Goal: Transaction & Acquisition: Purchase product/service

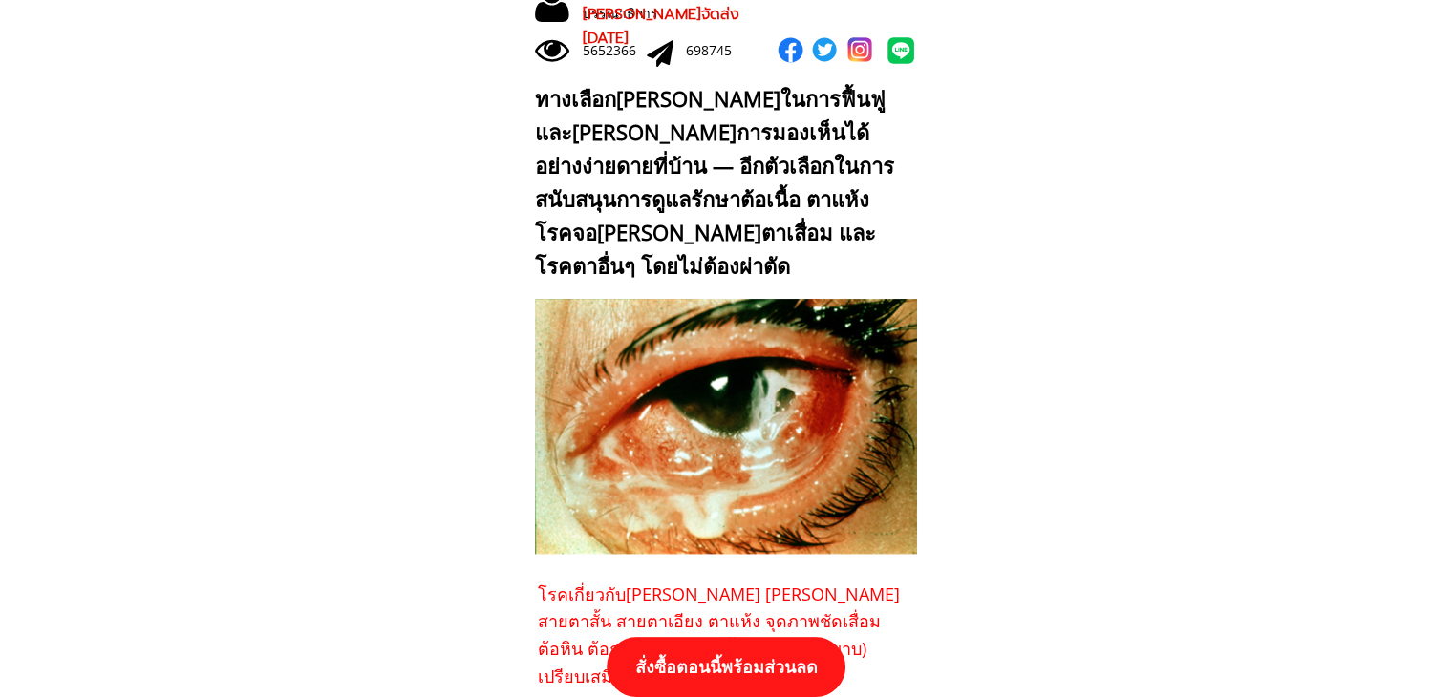
click at [714, 675] on p "สั่งซื้อตอนนี้พร้อมส่วนลด" at bounding box center [726, 667] width 239 height 60
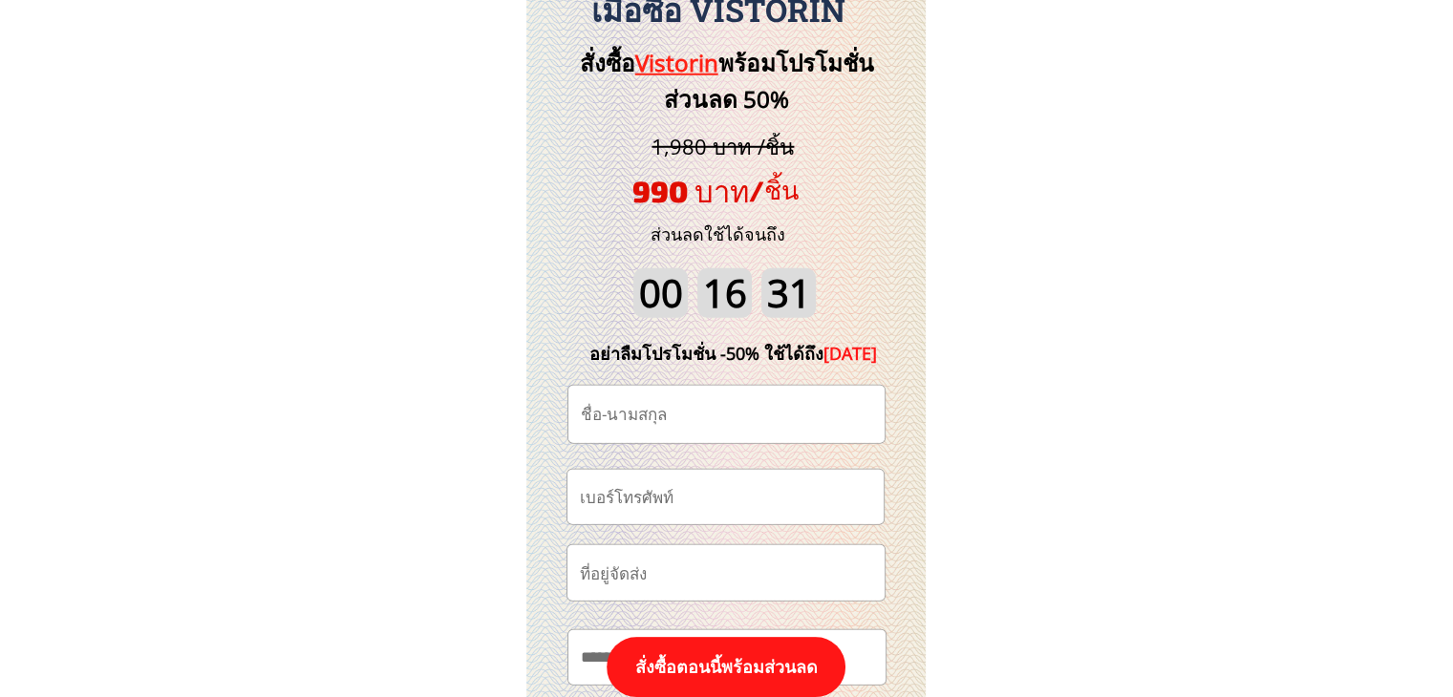
scroll to position [19932, 0]
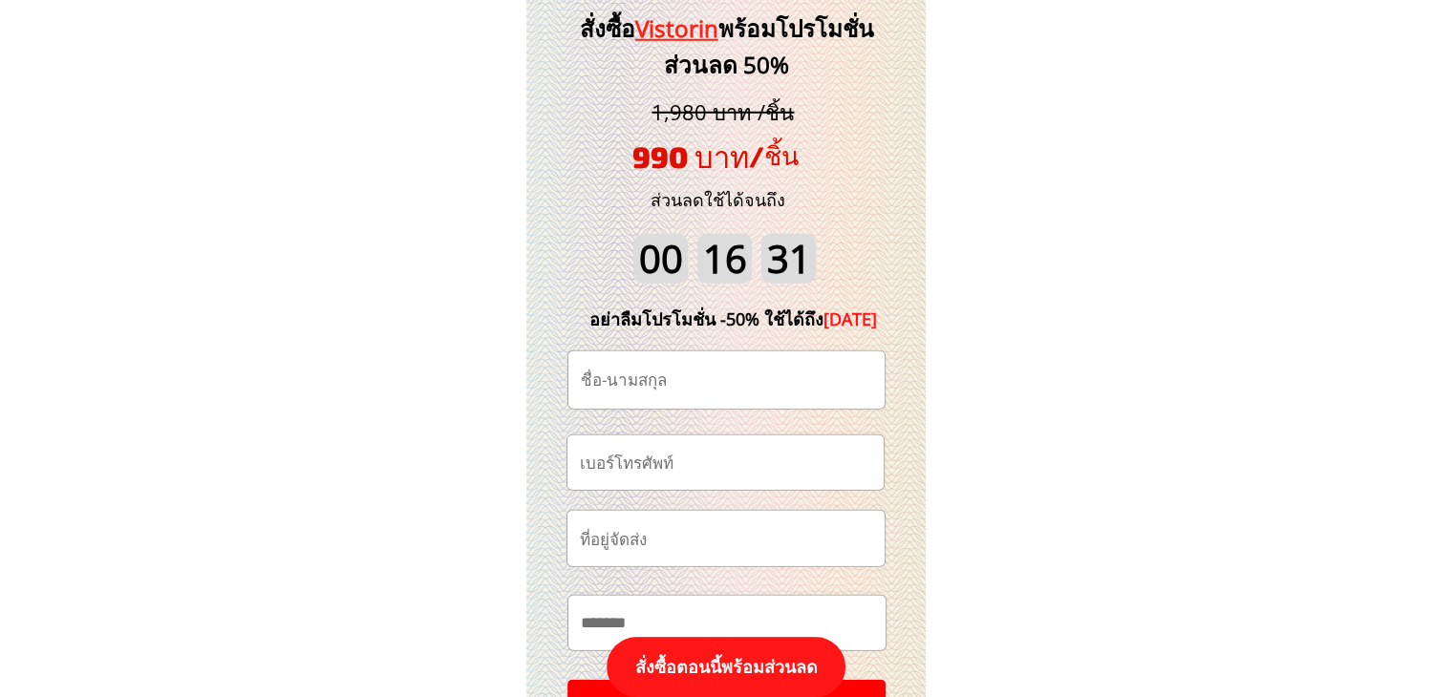
click at [703, 456] on input "tel" at bounding box center [725, 463] width 301 height 54
paste input "0859176374"
type input "0859176374"
click at [631, 394] on input "text" at bounding box center [726, 379] width 301 height 57
paste input "บัวจันทร์ เหมธุรินทร์"
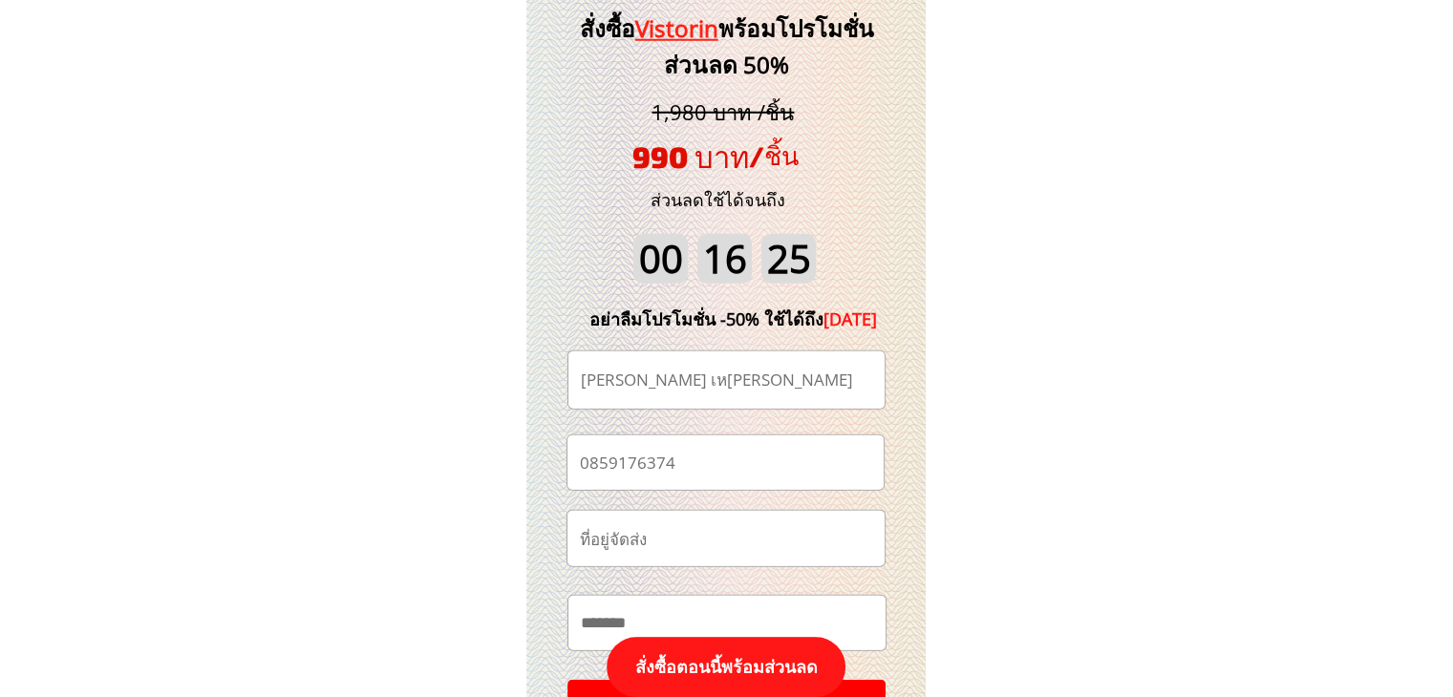
type input "บัวจันทร์ เหมธุรินทร์"
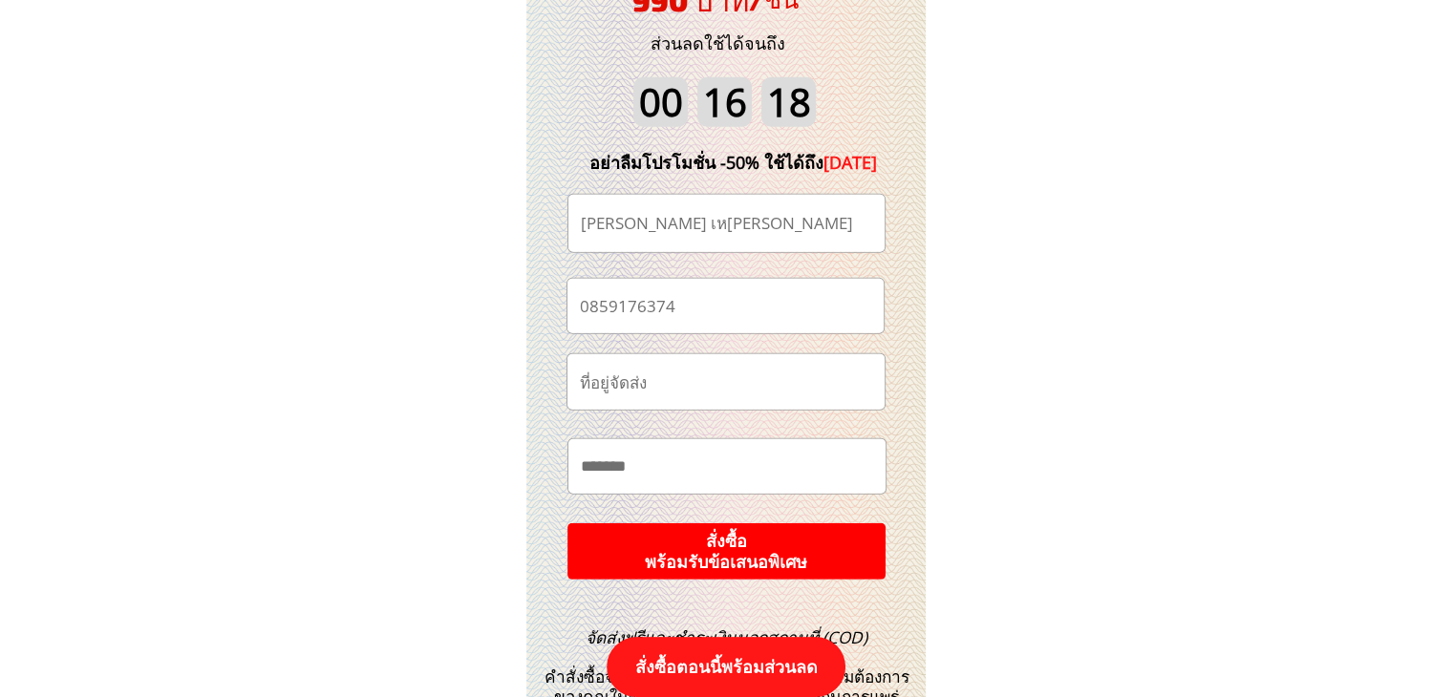
scroll to position [20123, 0]
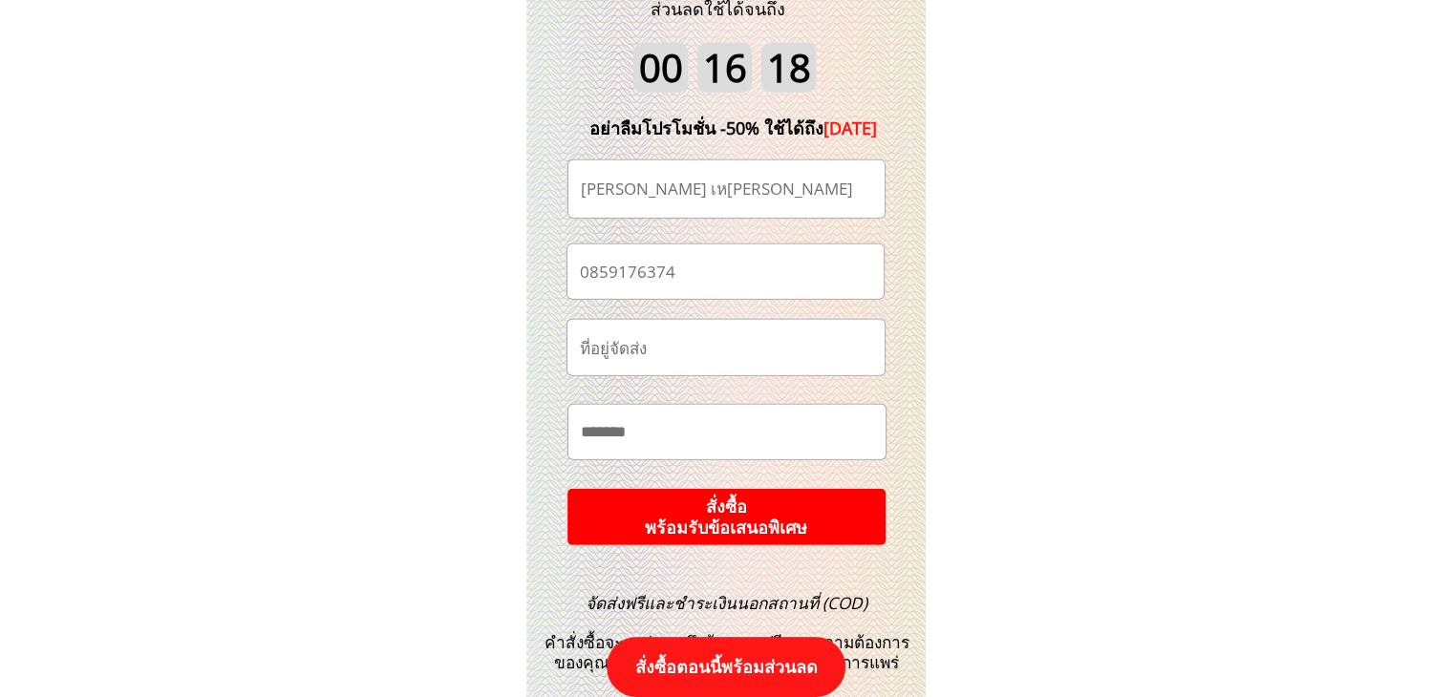
click at [771, 519] on p "สั่งซื้อ พร้อมรับข้อเสนอพิเศษ" at bounding box center [726, 517] width 318 height 56
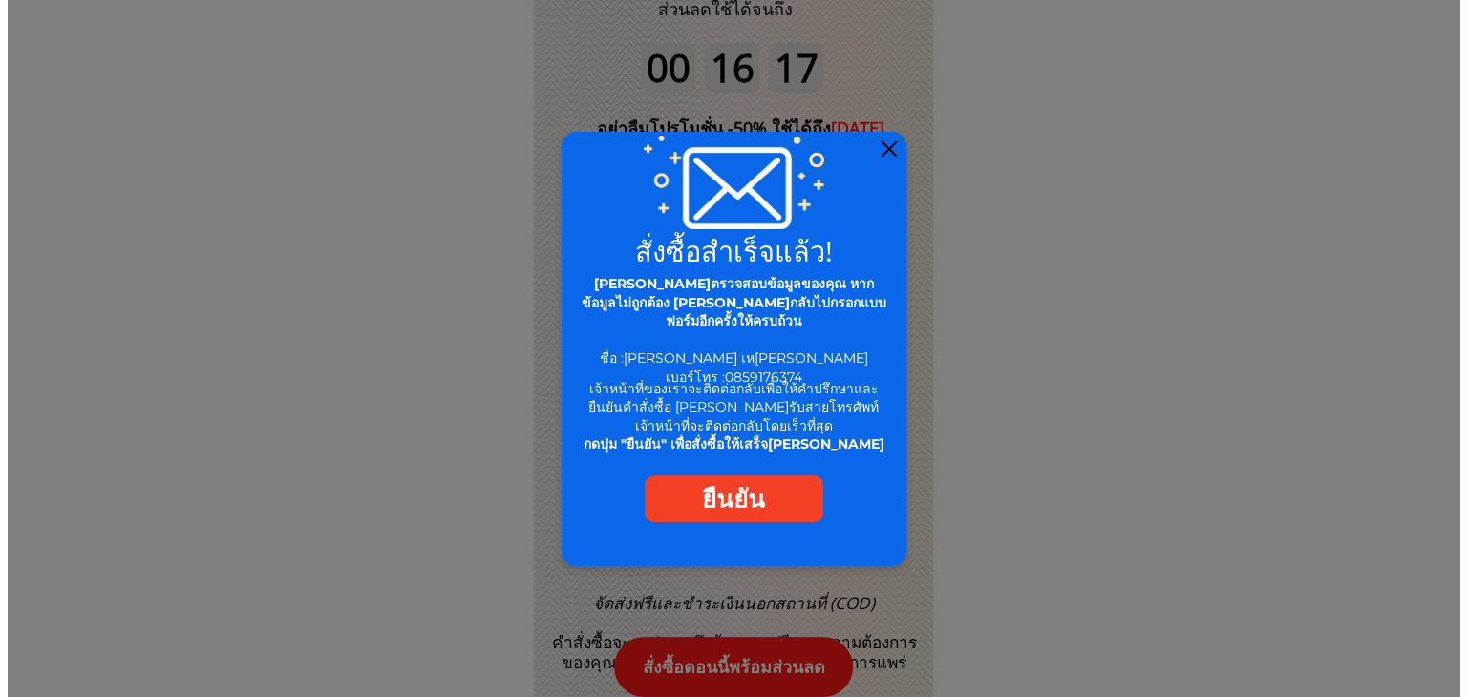
scroll to position [0, 0]
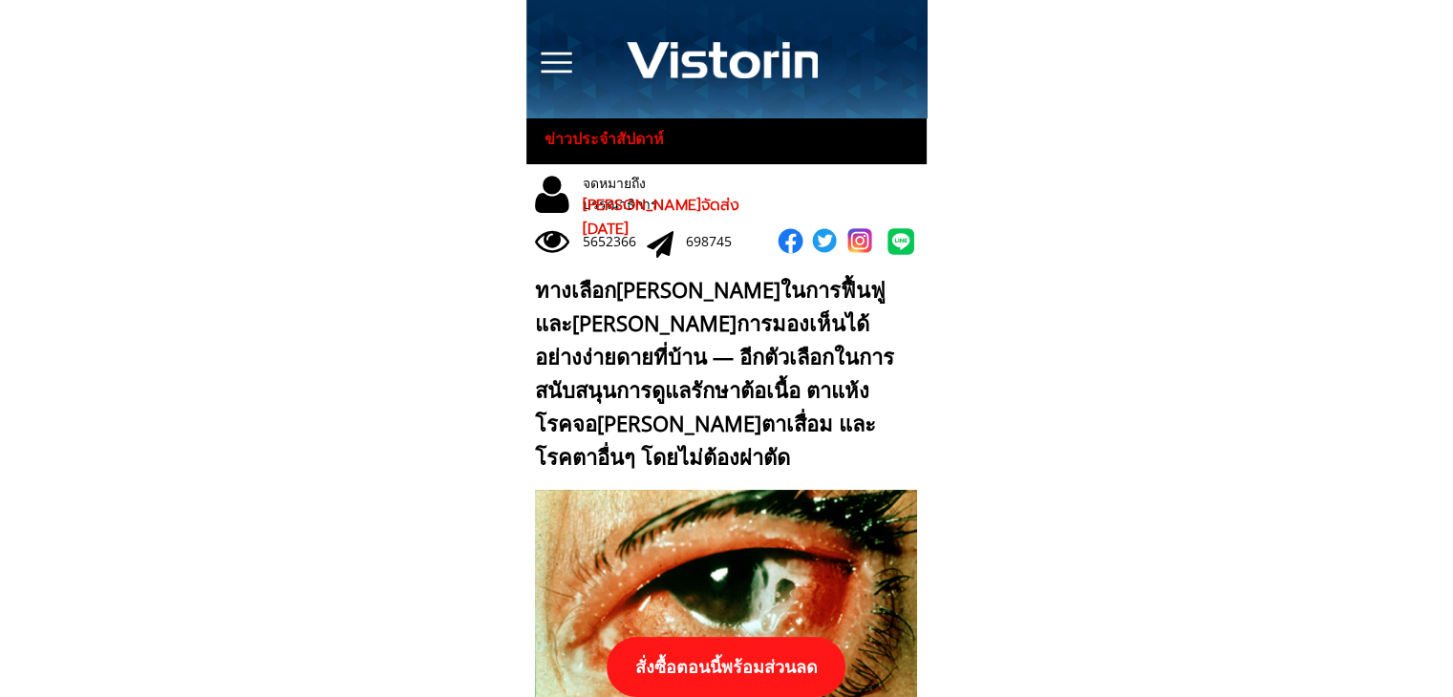
click at [780, 663] on p "สั่งซื้อตอนนี้พร้อมส่วนลด" at bounding box center [726, 667] width 239 height 60
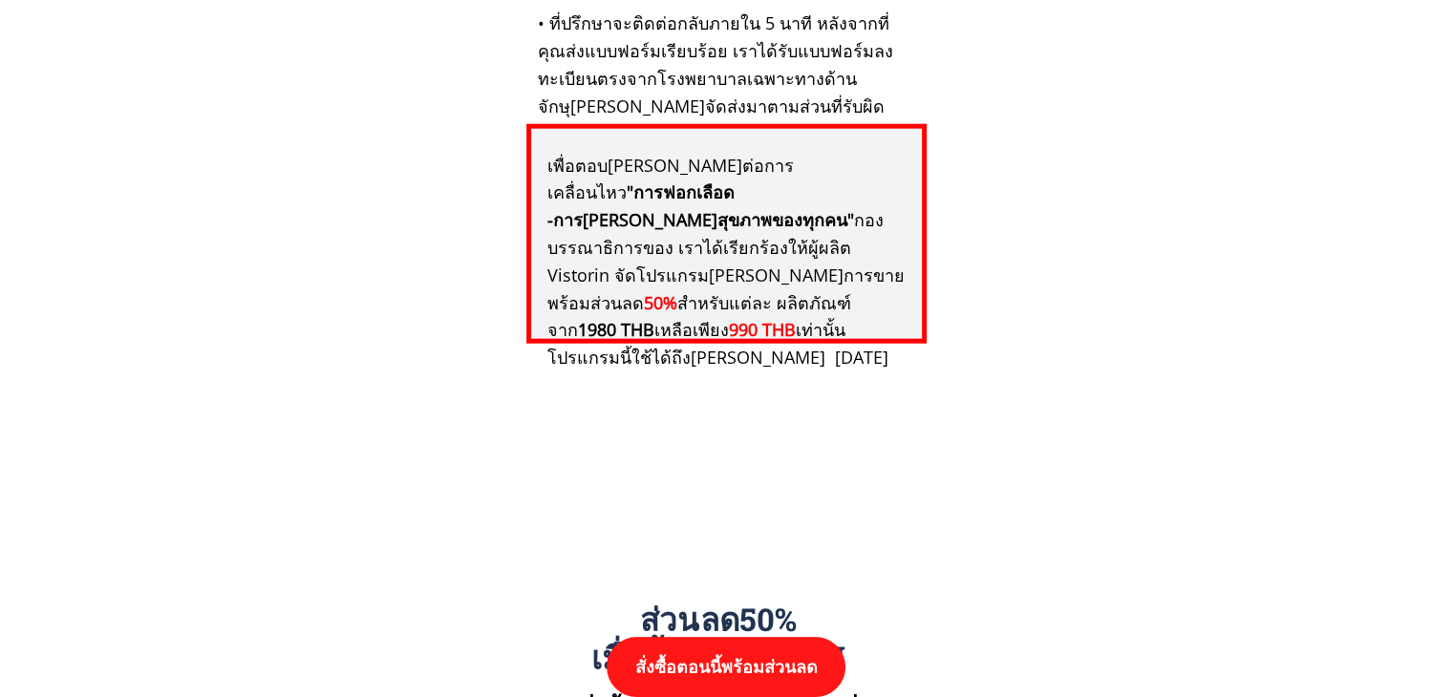
scroll to position [19836, 0]
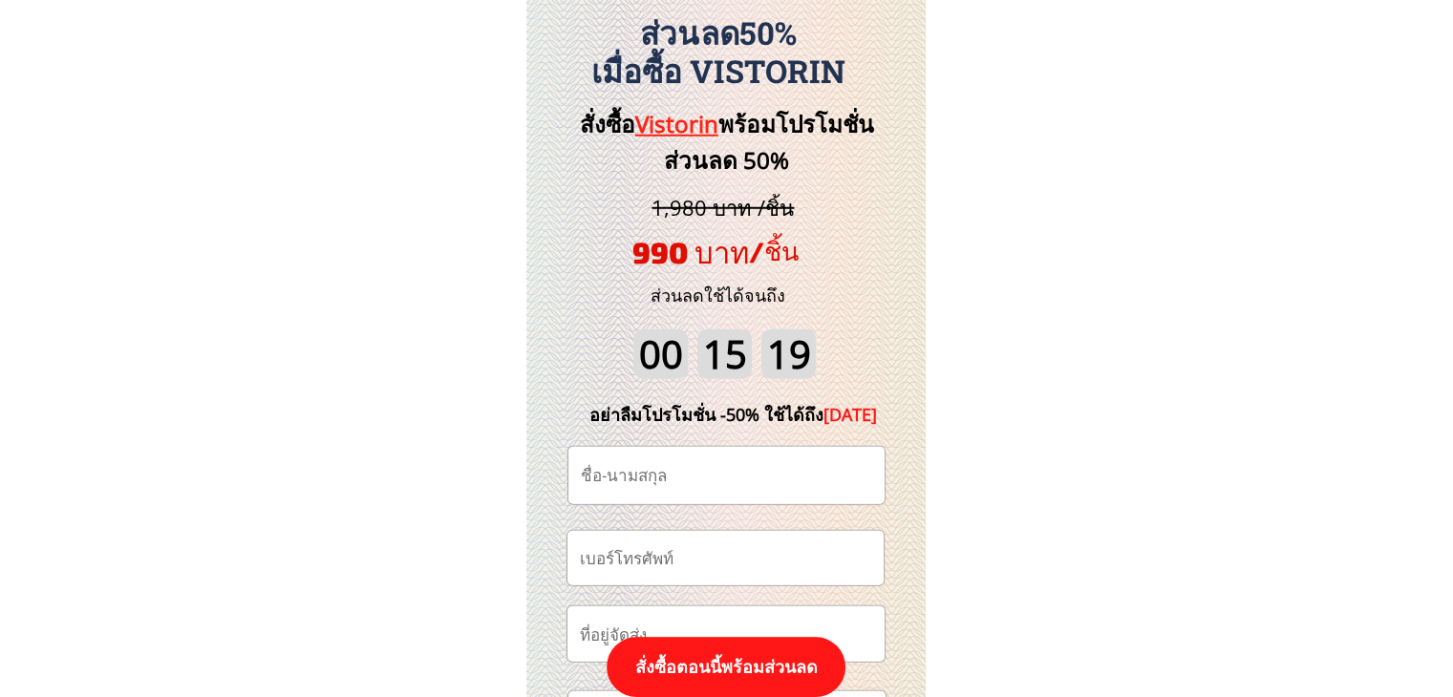
click at [685, 555] on input "tel" at bounding box center [725, 558] width 301 height 54
paste input "0633507457"
type input "0633507457"
click at [672, 477] on input "text" at bounding box center [726, 475] width 301 height 57
paste input "บิ๊กไบร์ท ตรัยคุณ"
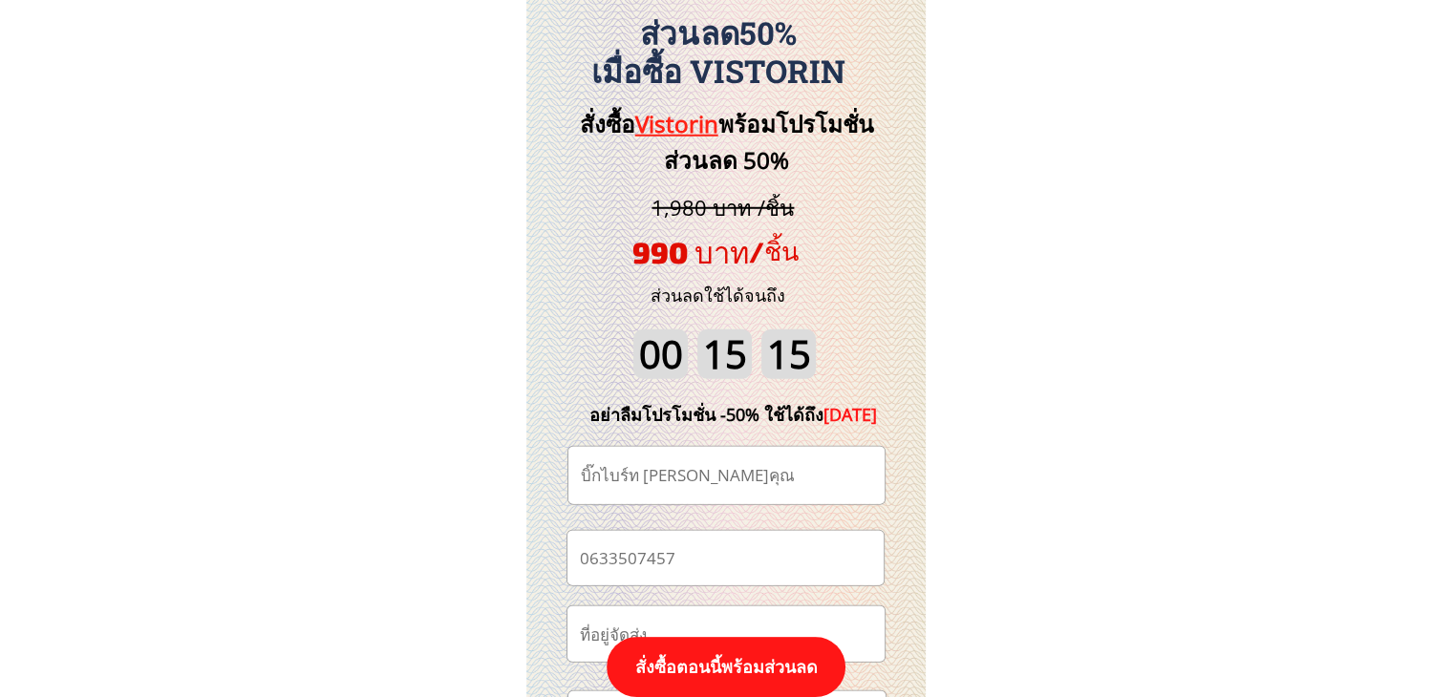
type input "บิ๊กไบร์ท ตรัยคุณ"
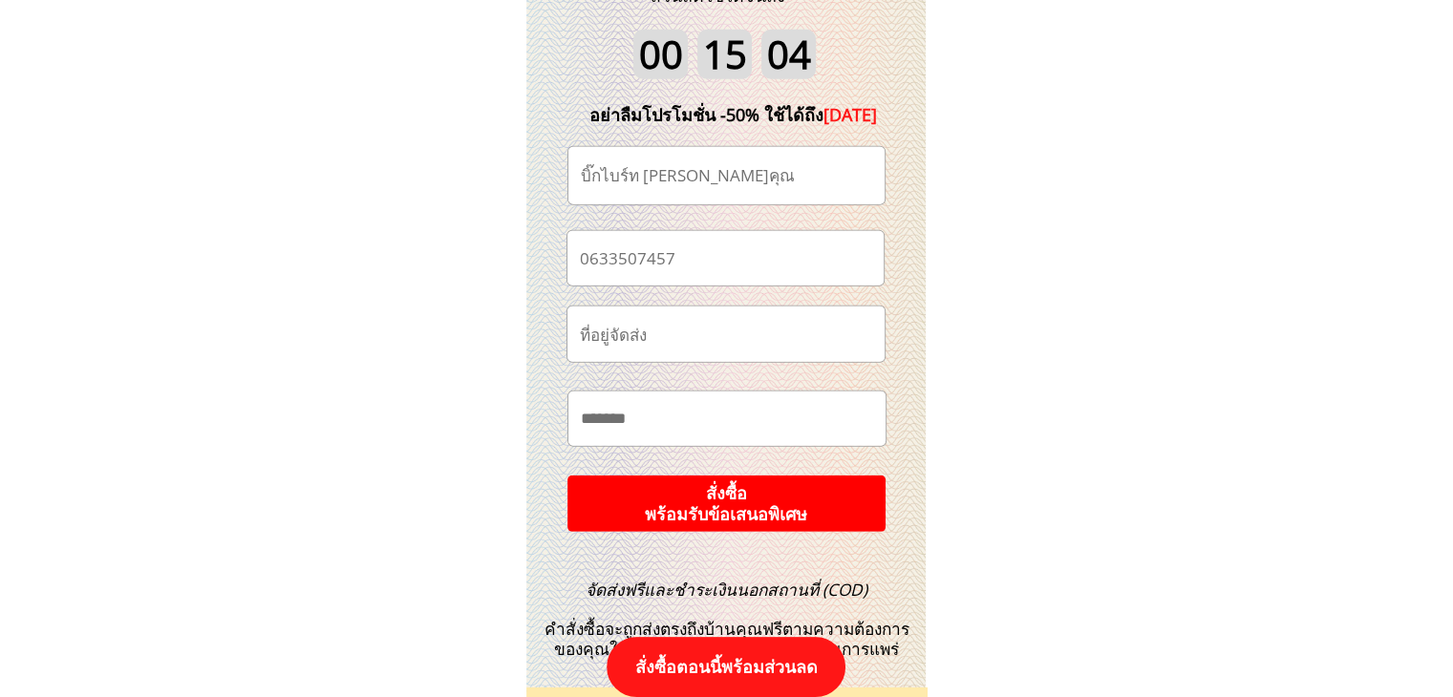
scroll to position [20218, 0]
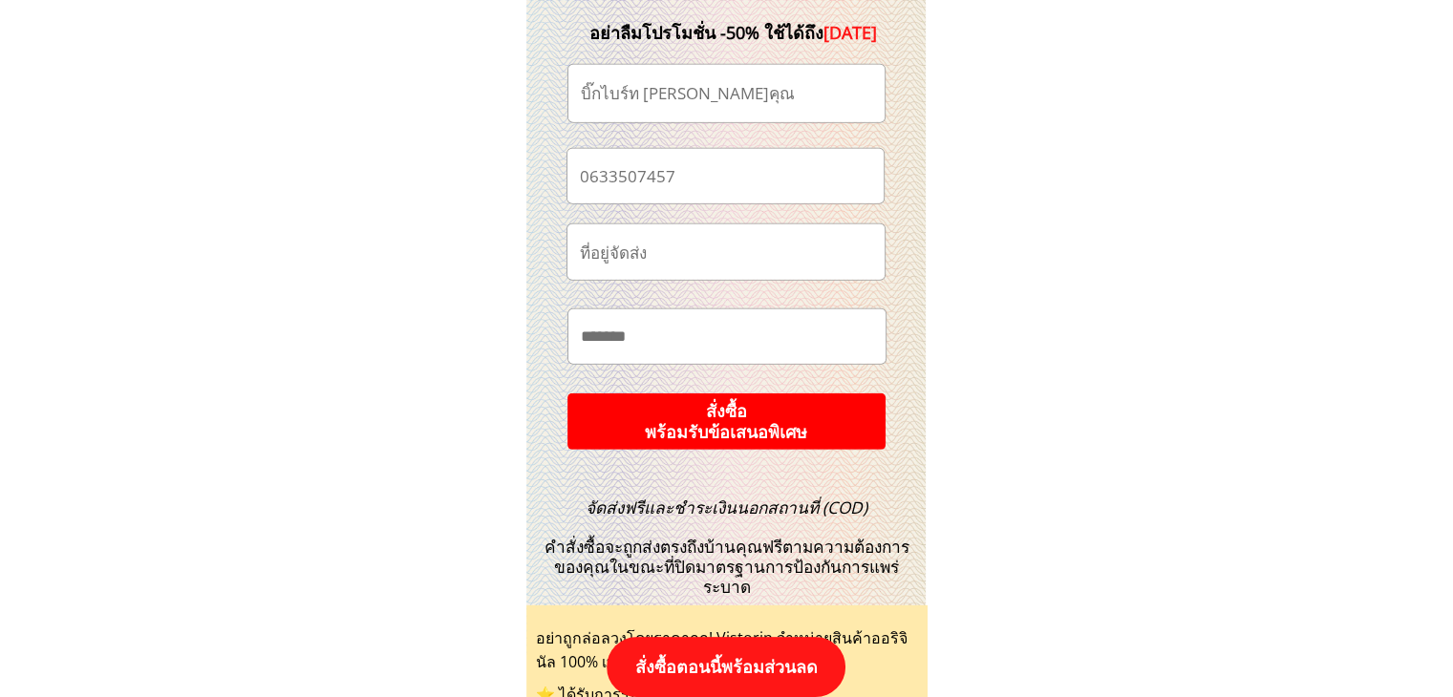
click at [748, 423] on p "สั่งซื้อ พร้อมรับข้อเสนอพิเศษ" at bounding box center [726, 422] width 341 height 61
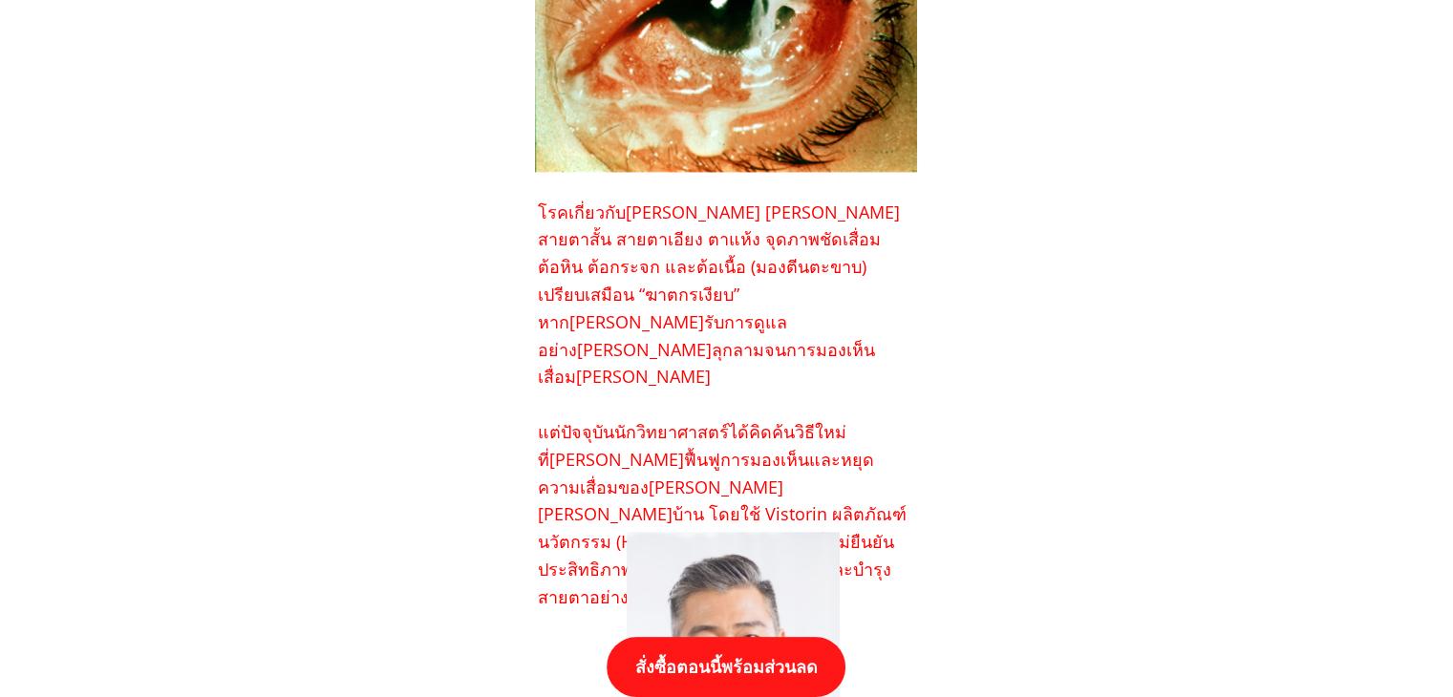
click at [733, 682] on p "สั่งซื้อตอนนี้พร้อมส่วนลด" at bounding box center [726, 667] width 239 height 60
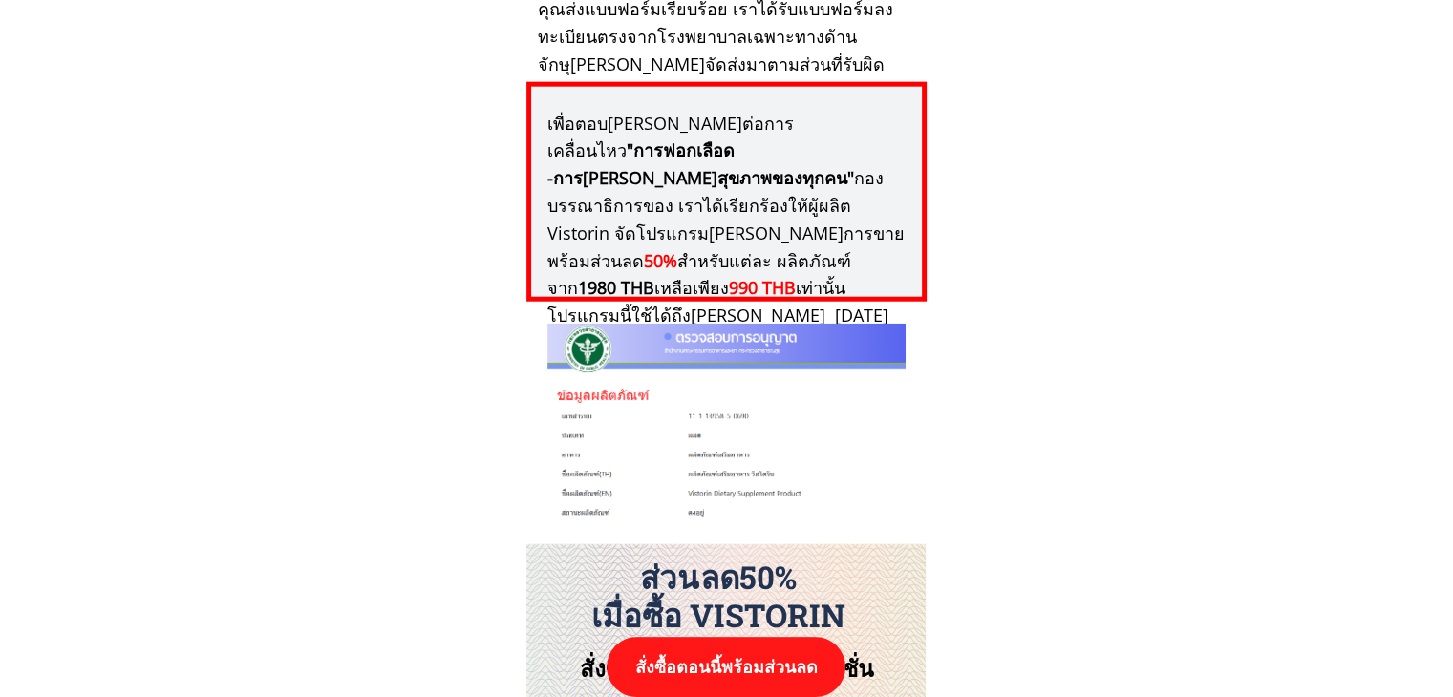
scroll to position [19836, 0]
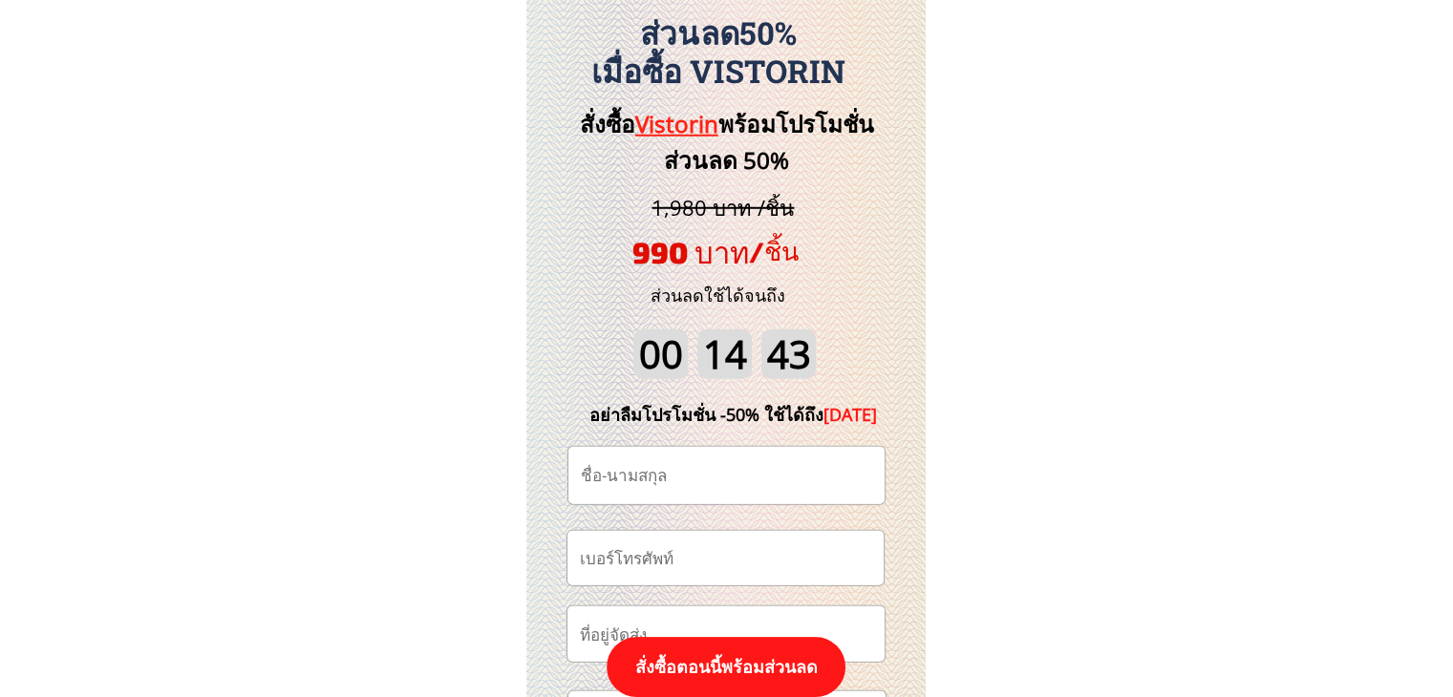
click at [693, 489] on input "text" at bounding box center [726, 475] width 301 height 57
paste input "สาวขึ้เหงา คนโคราช"
type input "สาวขึ้เหงา คนโคราช"
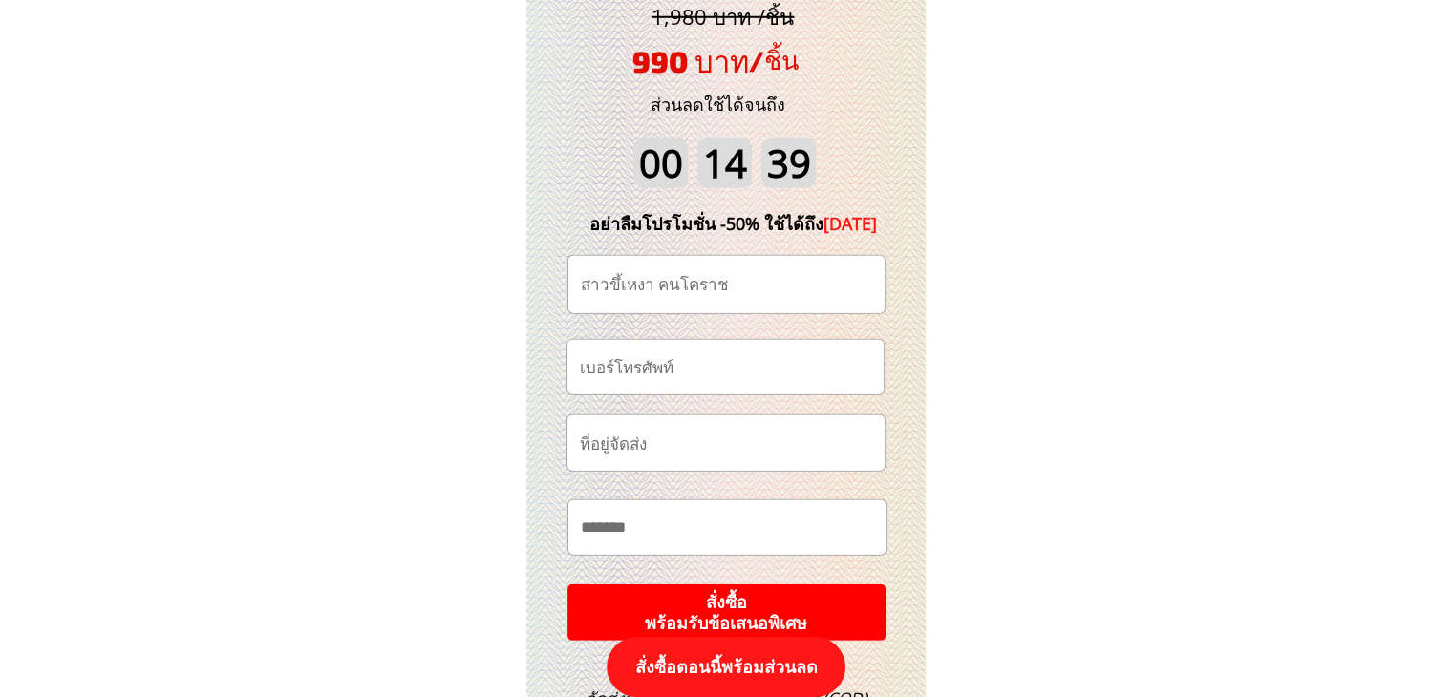
click at [662, 372] on input "tel" at bounding box center [725, 367] width 301 height 54
paste input "0855198332"
type input "0855198332"
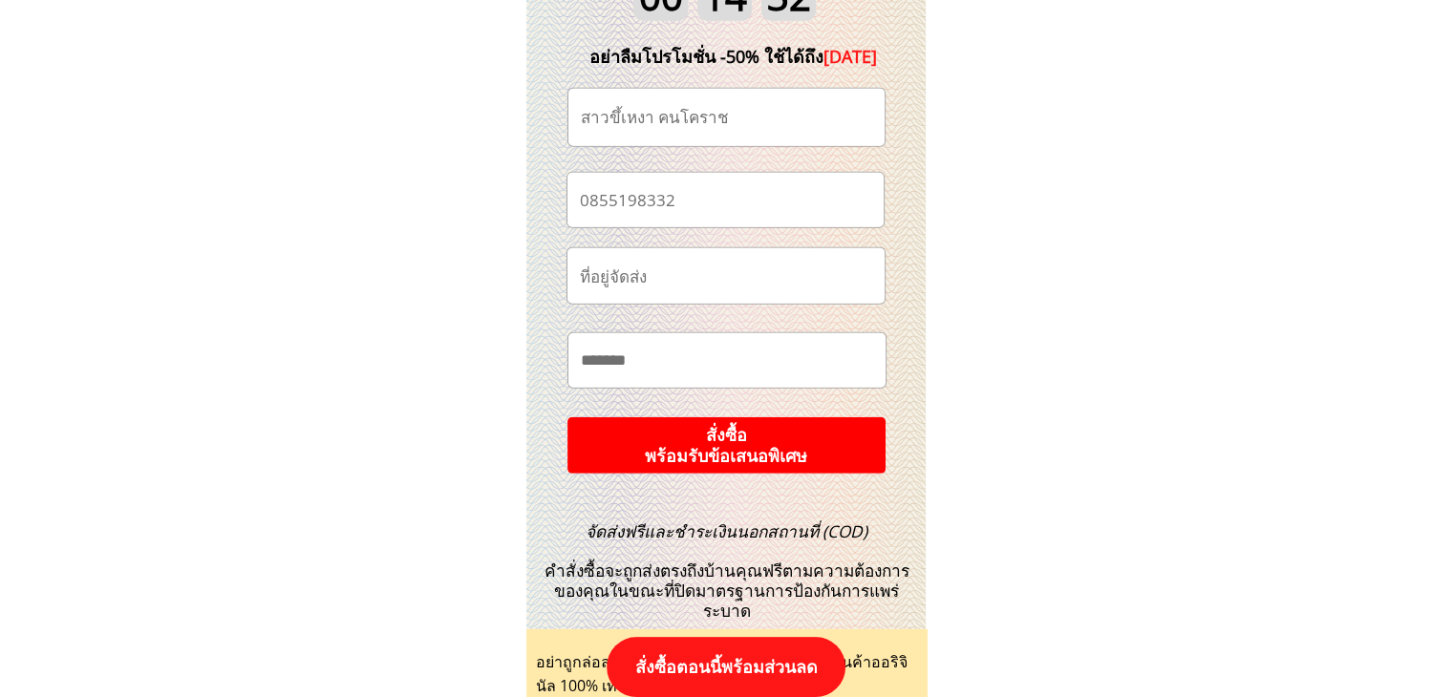
scroll to position [20409, 0]
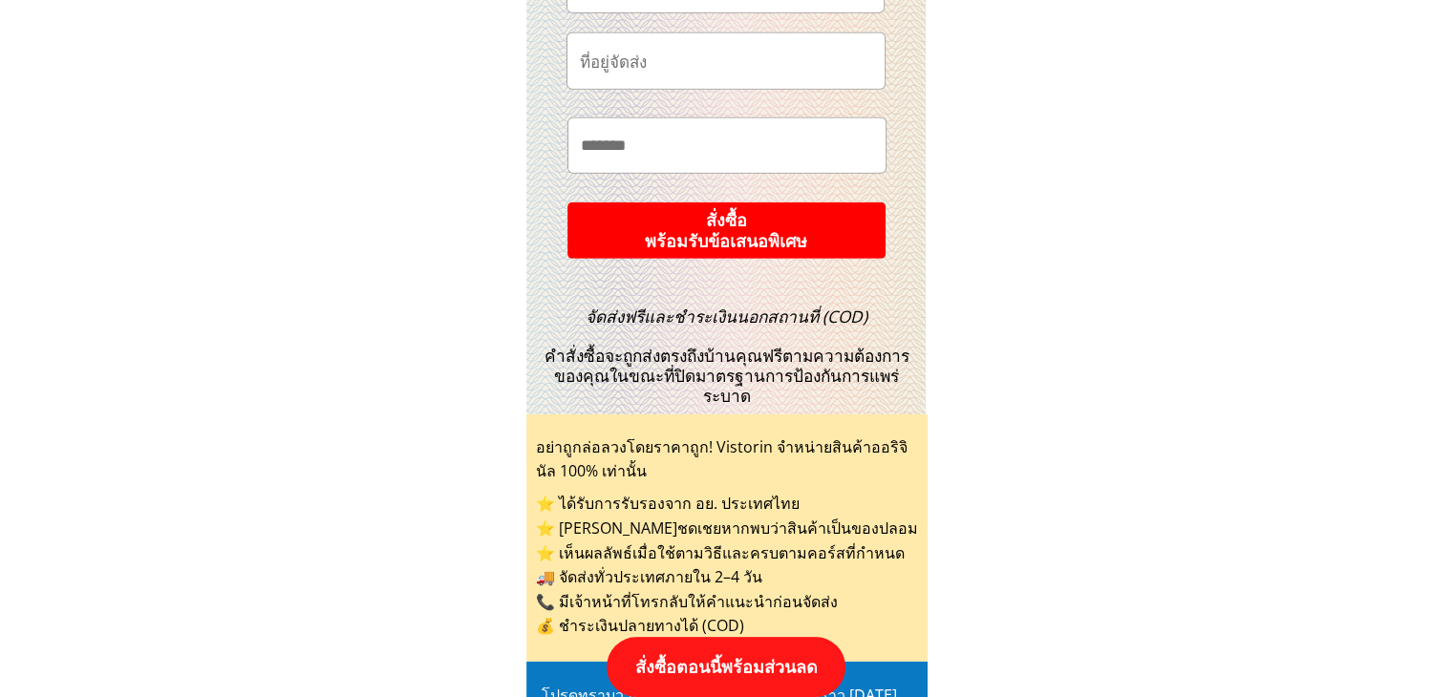
click at [672, 160] on input "text" at bounding box center [727, 145] width 302 height 54
paste input "**********"
type input "**********"
click at [735, 227] on p "สั่งซื้อ พร้อมรับข้อเสนอพิเศษ" at bounding box center [726, 230] width 320 height 57
